Goal: Transaction & Acquisition: Purchase product/service

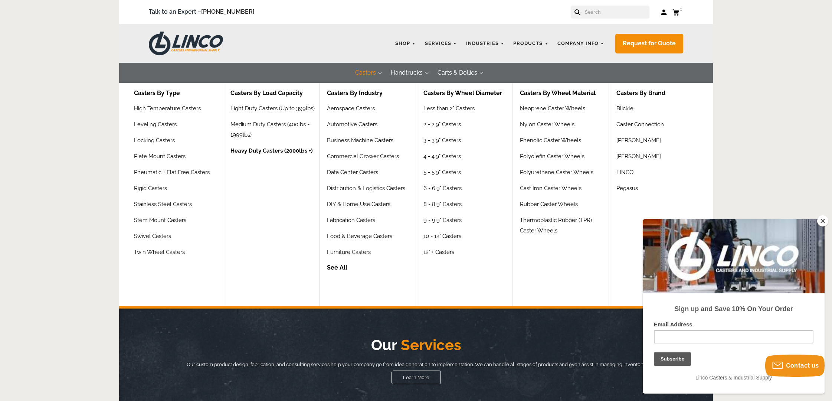
click at [269, 145] on link "Heavy Duty Casters (2000lbs +)" at bounding box center [271, 153] width 82 height 16
click at [437, 157] on link "4 - 4.9" Casters" at bounding box center [443, 159] width 40 height 16
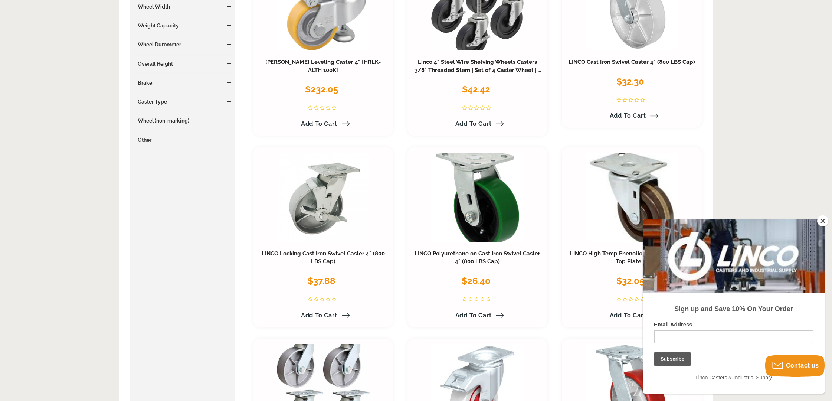
scroll to position [223, 0]
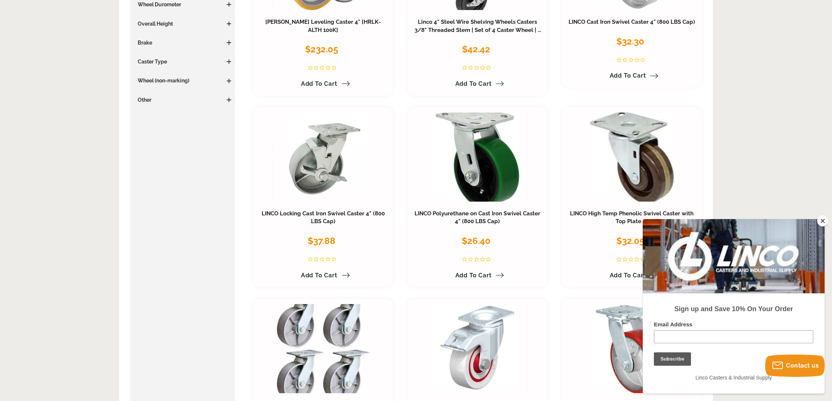
click at [823, 223] on button "Close" at bounding box center [822, 220] width 11 height 11
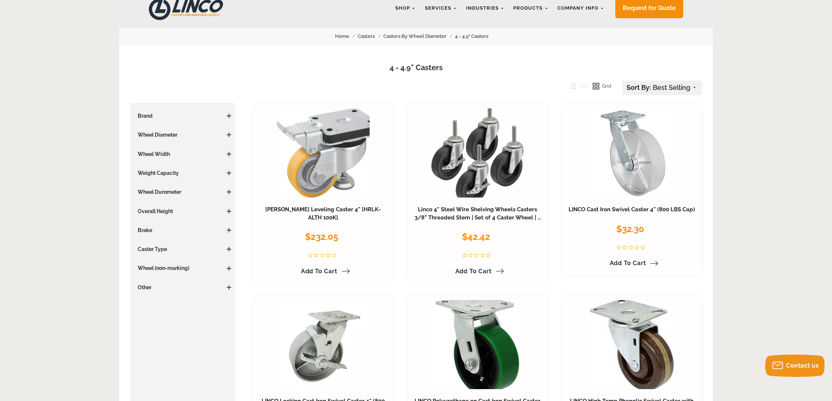
scroll to position [37, 0]
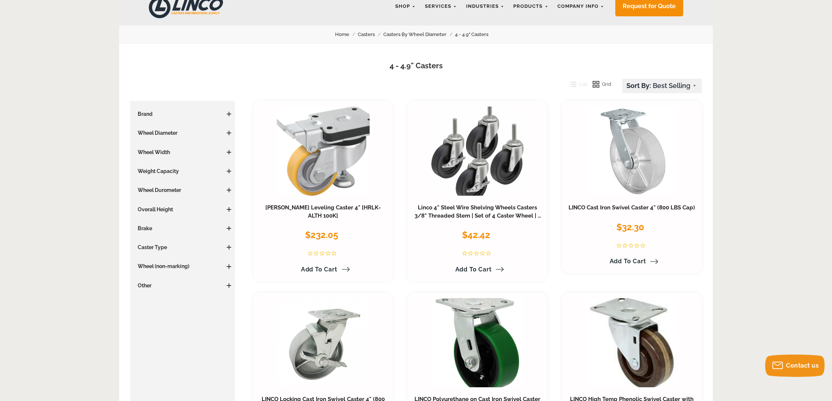
click at [228, 132] on span at bounding box center [229, 132] width 4 height 1
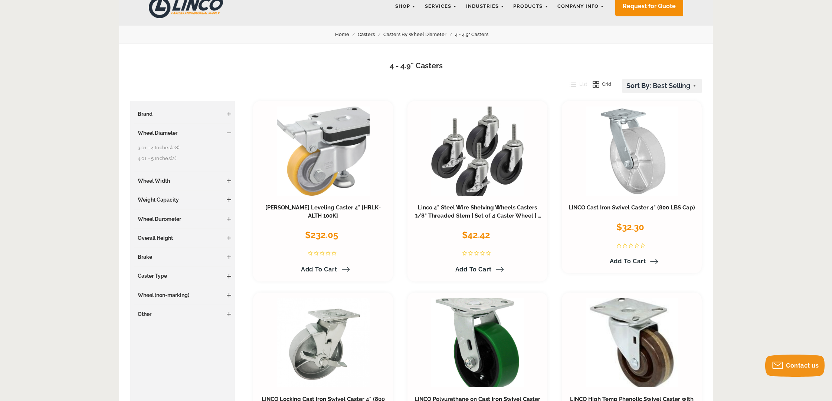
click at [144, 158] on link "4.01 - 5 Inches (2)" at bounding box center [184, 158] width 93 height 8
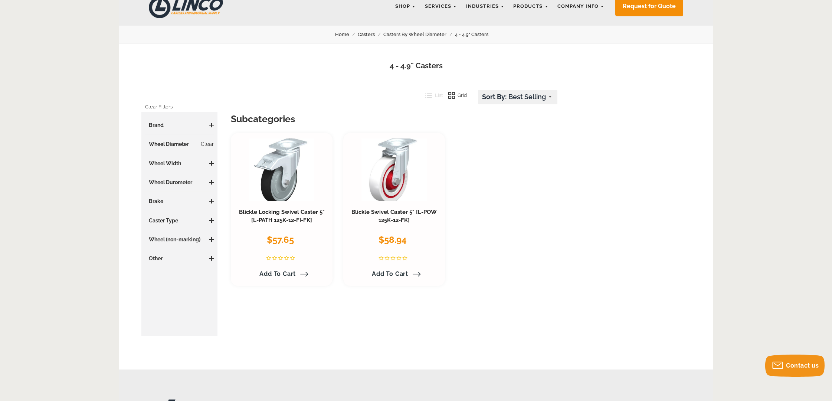
click at [211, 220] on span at bounding box center [211, 220] width 4 height 1
click at [155, 234] on link "Swivel (2)" at bounding box center [181, 235] width 65 height 8
click at [212, 201] on span at bounding box center [211, 201] width 4 height 1
click at [209, 183] on h3 "Wheel Durometer" at bounding box center [179, 181] width 69 height 7
click at [210, 182] on span at bounding box center [211, 182] width 4 height 1
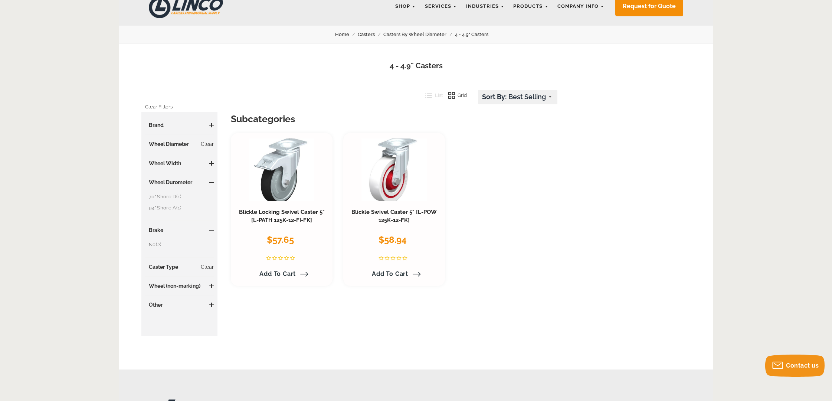
click at [161, 208] on link "94° Shore A (1)" at bounding box center [181, 208] width 65 height 8
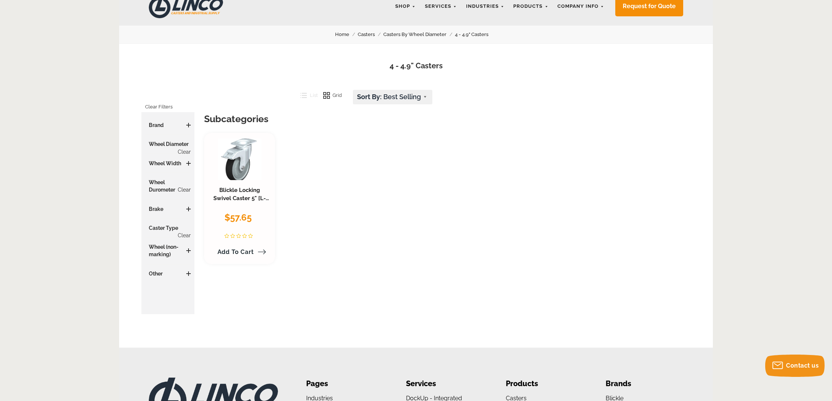
click at [181, 193] on link "Clear" at bounding box center [184, 189] width 13 height 7
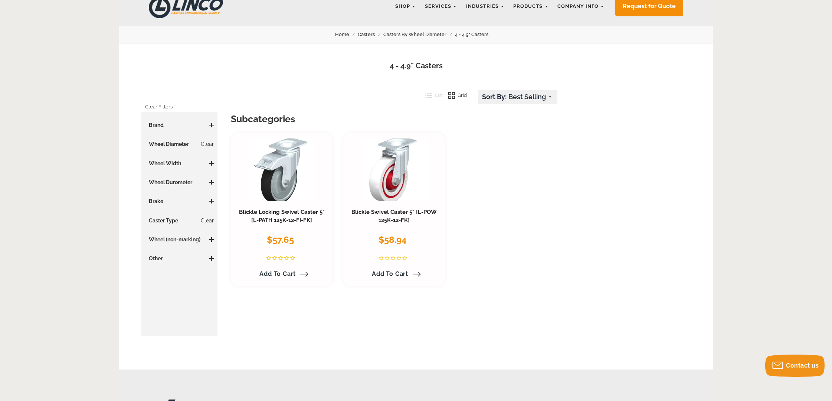
click at [211, 181] on span at bounding box center [211, 182] width 4 height 4
click at [157, 196] on link "70° Shore D (1)" at bounding box center [181, 197] width 65 height 8
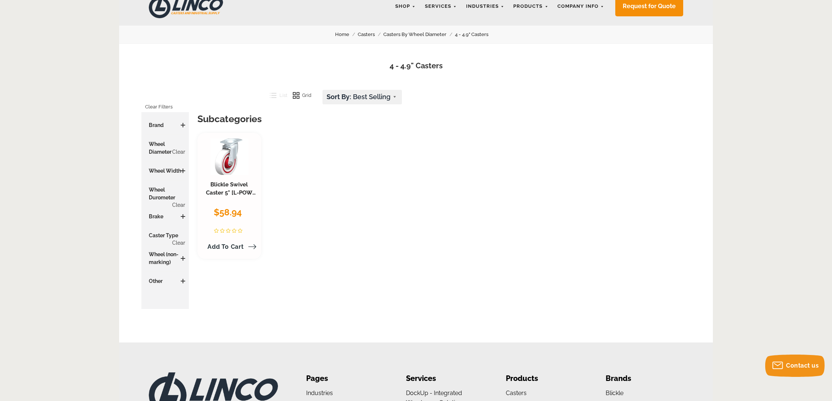
click at [155, 172] on h3 "Wheel Width" at bounding box center [165, 170] width 40 height 7
click at [184, 170] on span at bounding box center [183, 170] width 4 height 1
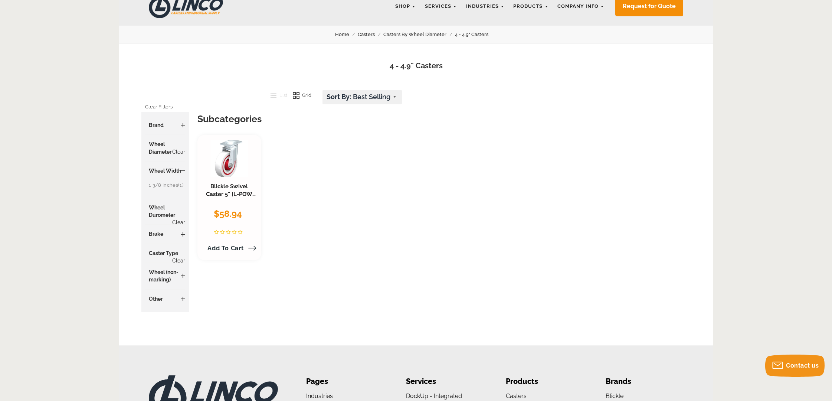
click at [164, 188] on link "1 3/8 Inches (1)" at bounding box center [167, 185] width 36 height 8
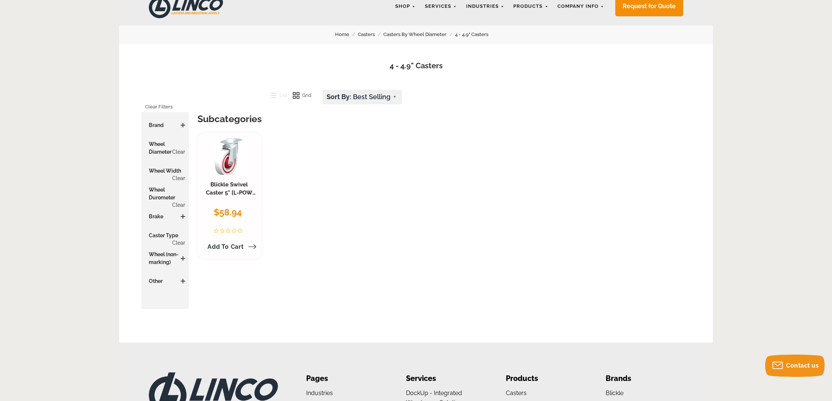
click at [175, 150] on link "Clear" at bounding box center [178, 151] width 13 height 7
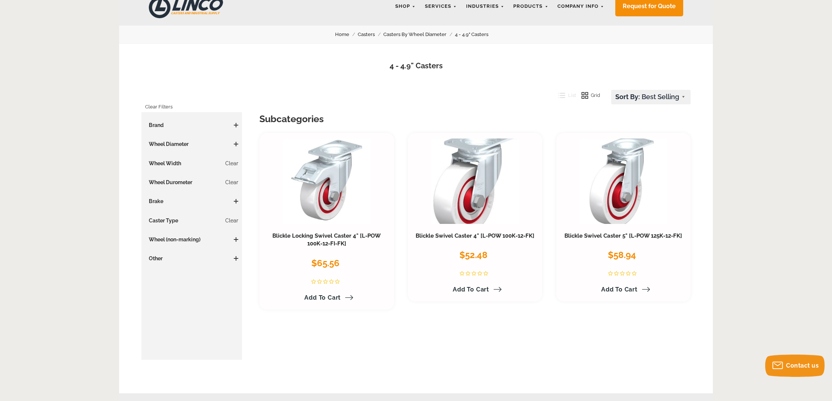
click at [174, 125] on h3 "Brand" at bounding box center [191, 124] width 93 height 7
click at [237, 125] on span at bounding box center [236, 125] width 4 height 1
click at [159, 276] on h3 "Other" at bounding box center [191, 275] width 93 height 7
click at [232, 276] on h3 "Other" at bounding box center [191, 275] width 93 height 7
click at [234, 276] on span at bounding box center [236, 276] width 4 height 1
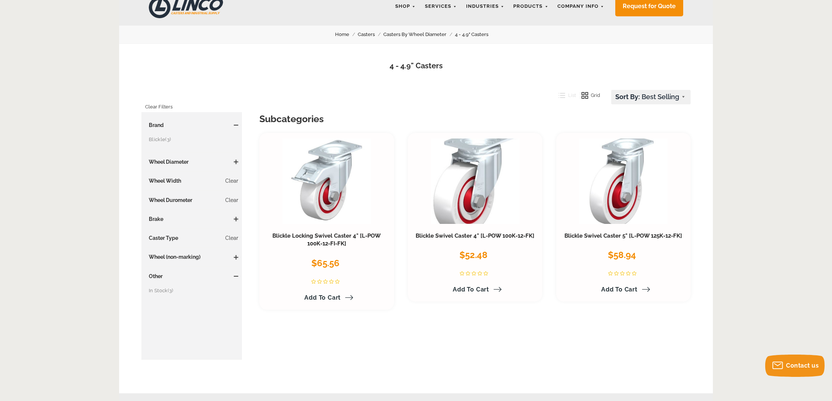
click at [169, 291] on span "(3)" at bounding box center [171, 291] width 6 height 6
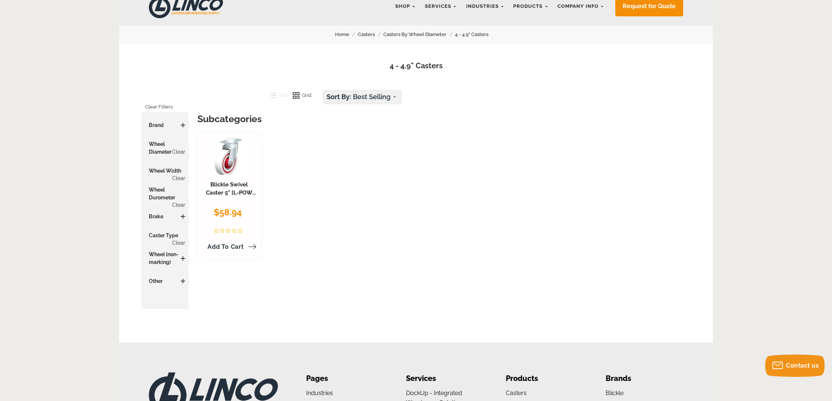
click at [368, 33] on link "Casters" at bounding box center [371, 34] width 26 height 8
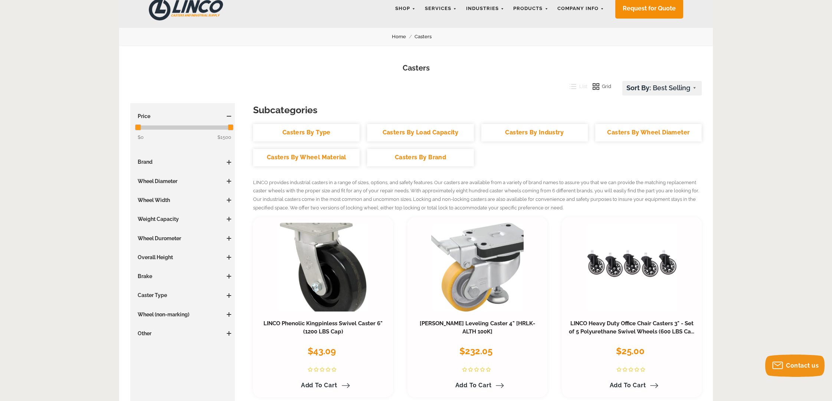
scroll to position [37, 0]
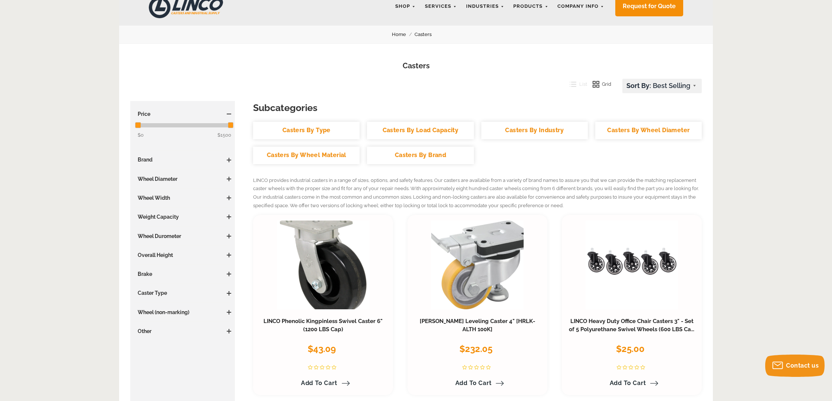
click at [645, 132] on link "Casters By Wheel Diameter" at bounding box center [648, 130] width 106 height 17
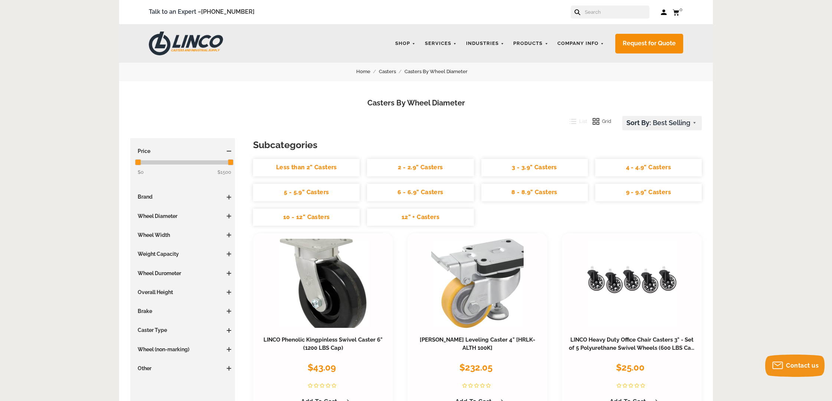
click at [631, 167] on link "4 - 4.9" Casters" at bounding box center [648, 167] width 106 height 17
click at [230, 215] on span at bounding box center [229, 216] width 4 height 4
click at [153, 230] on link "2.01 - 3 Inches (6)" at bounding box center [184, 230] width 93 height 8
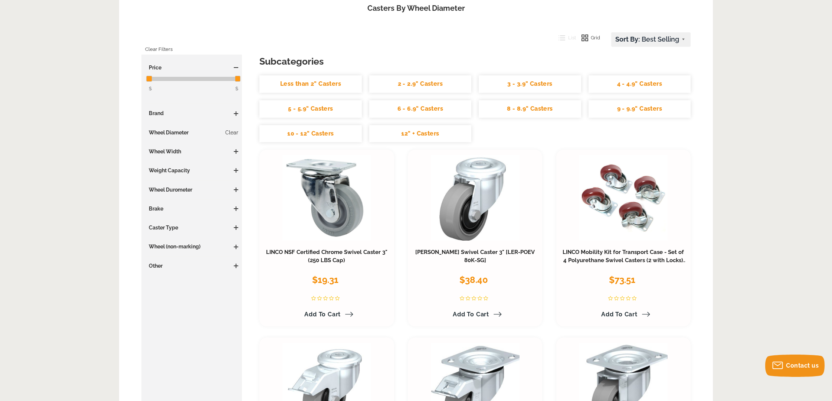
scroll to position [37, 0]
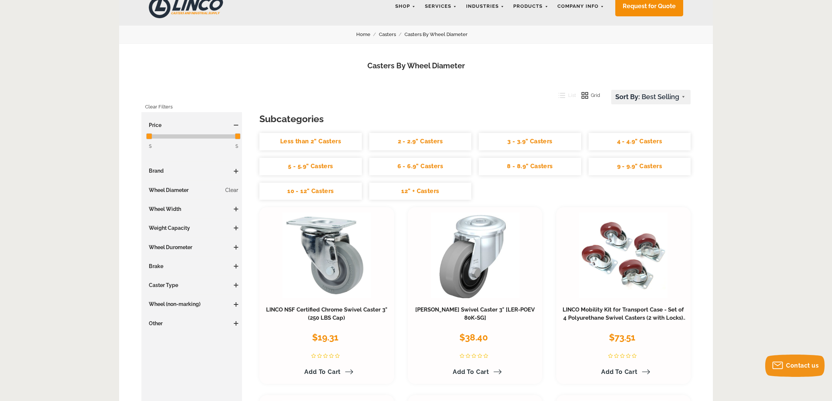
click at [647, 145] on link "4 - 4.9" Casters" at bounding box center [639, 141] width 102 height 17
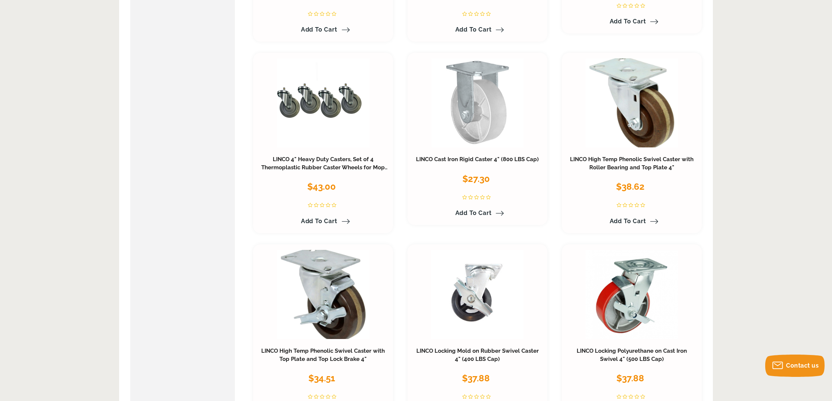
scroll to position [2374, 0]
click at [479, 158] on link "LINCO Cast Iron Rigid Caster 4" (800 LBS Cap)" at bounding box center [477, 158] width 123 height 7
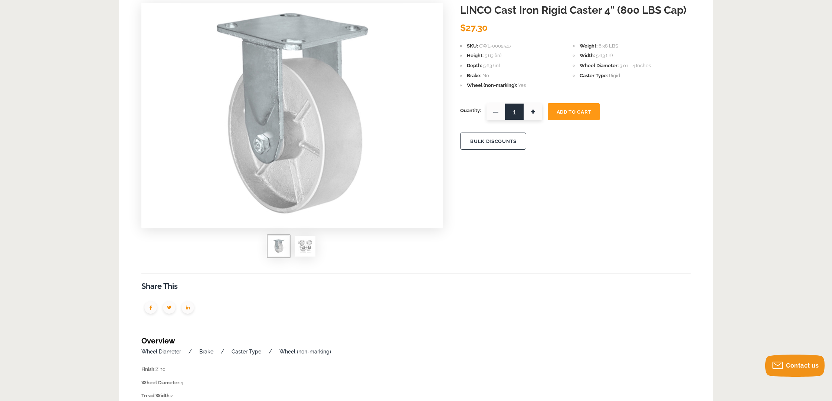
scroll to position [37, 0]
